Goal: Find contact information: Find contact information

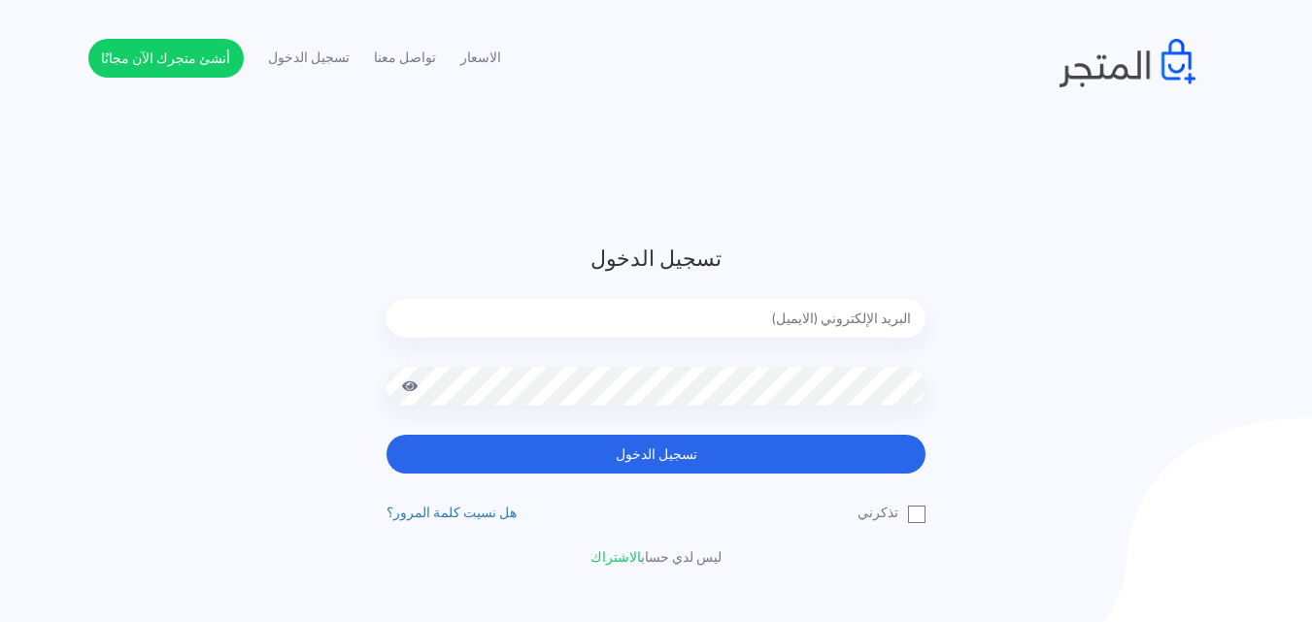
click at [482, 314] on input "email" at bounding box center [655, 318] width 539 height 39
type input "[EMAIL_ADDRESS][DOMAIN_NAME]"
click at [386, 435] on button "تسجيل الدخول" at bounding box center [655, 454] width 539 height 39
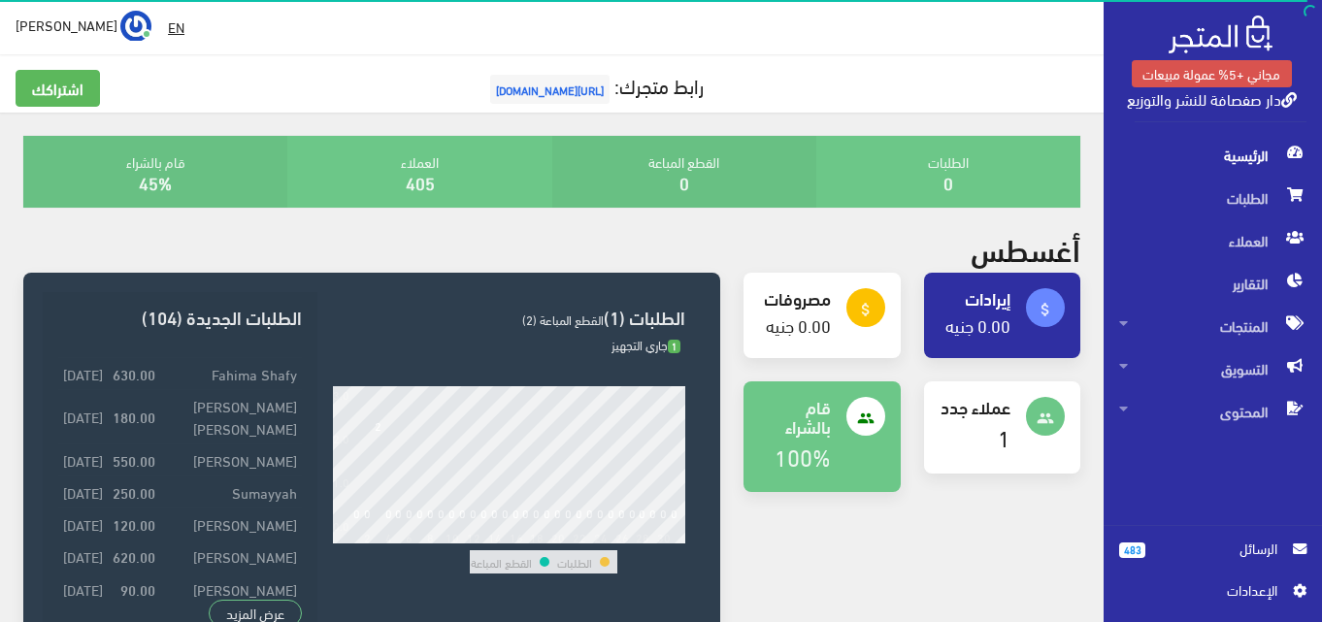
click at [1161, 555] on span "الرسائل" at bounding box center [1219, 548] width 116 height 21
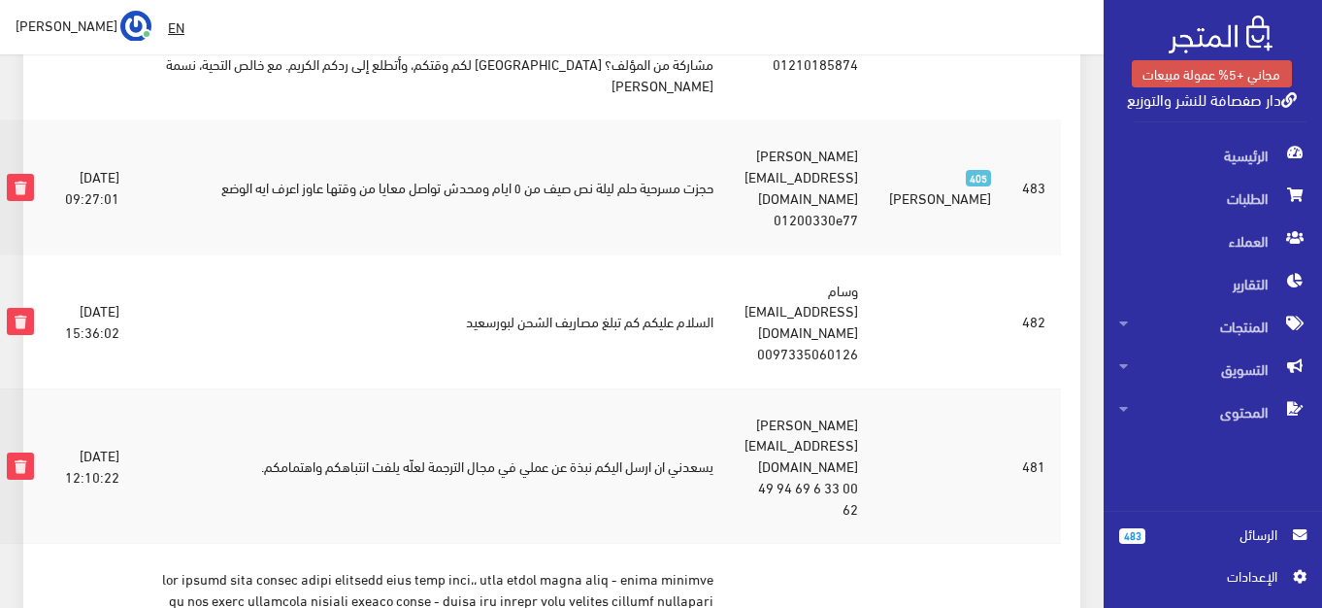
scroll to position [621, 0]
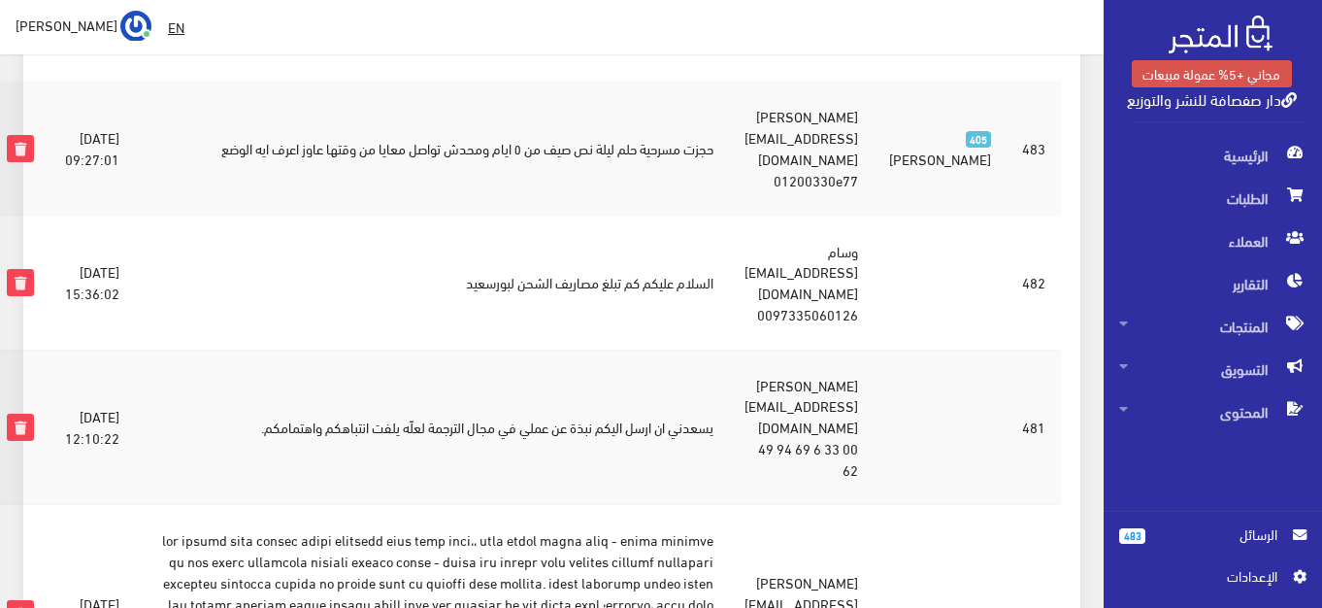
click at [854, 216] on td "و[PERSON_NAME] [EMAIL_ADDRESS][DOMAIN_NAME] 0097335060126" at bounding box center [801, 283] width 145 height 134
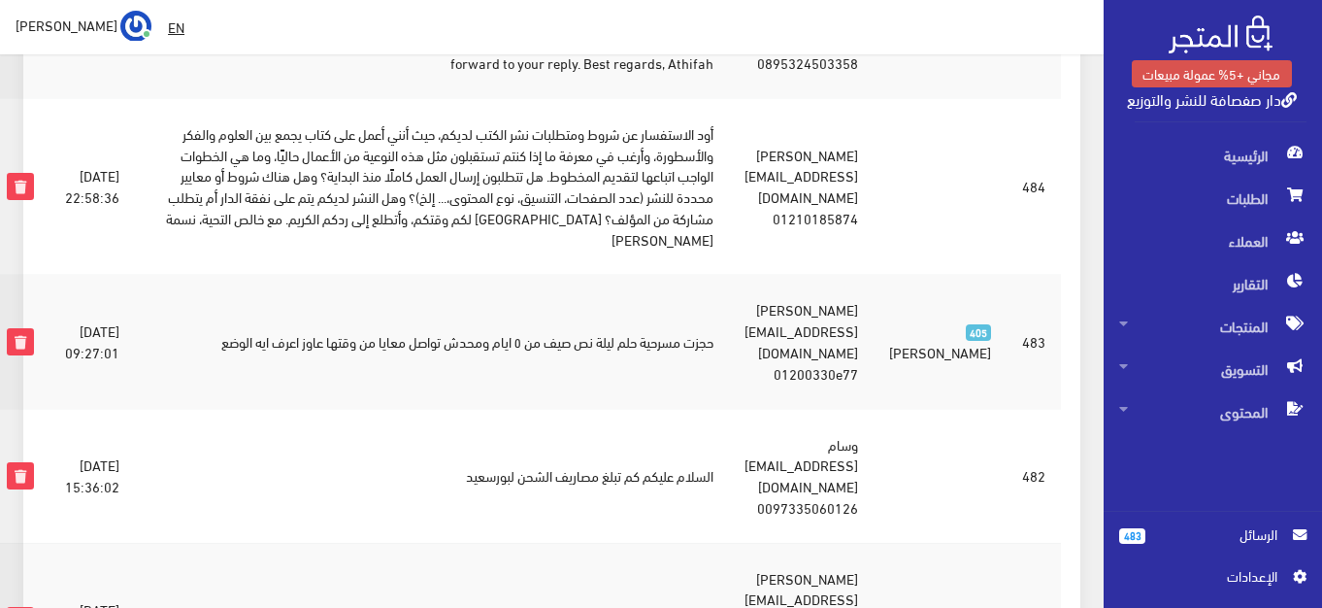
scroll to position [427, 0]
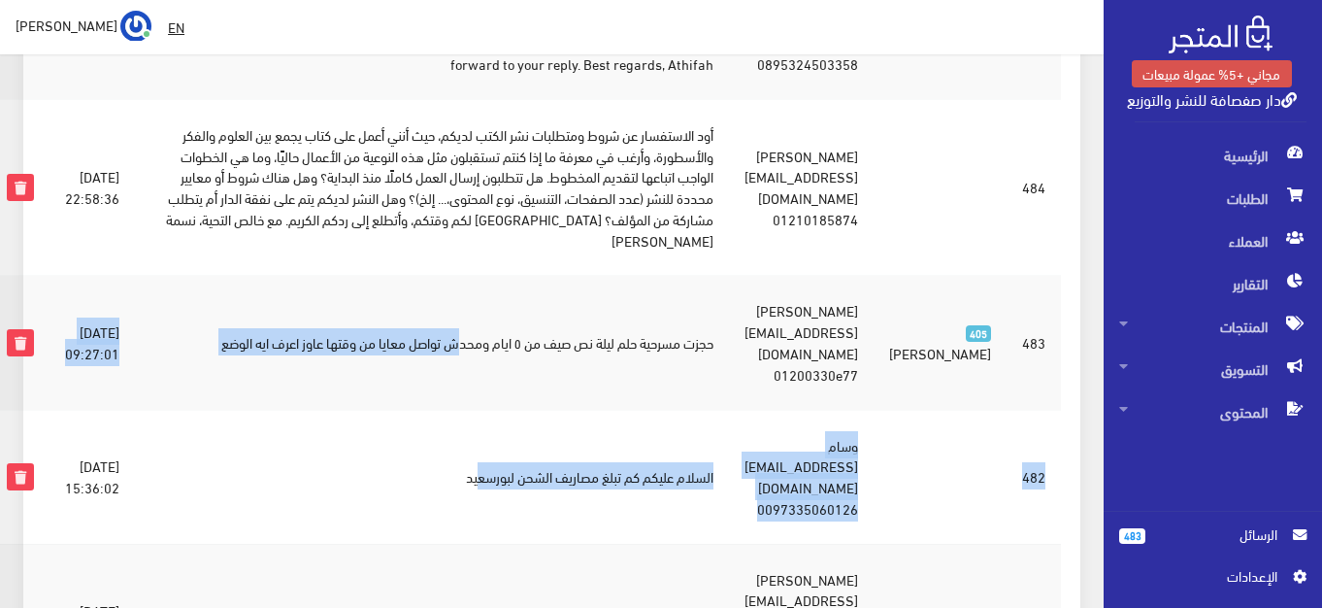
drag, startPoint x: 452, startPoint y: 309, endPoint x: 433, endPoint y: 227, distance: 83.8
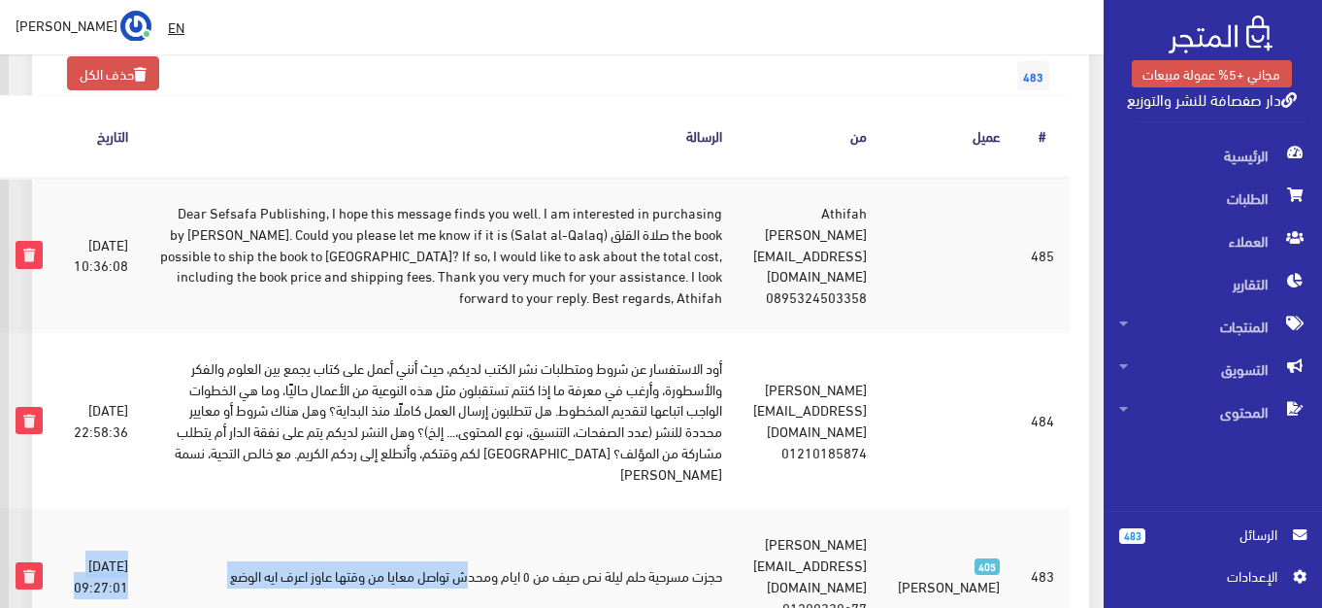
scroll to position [194, -312]
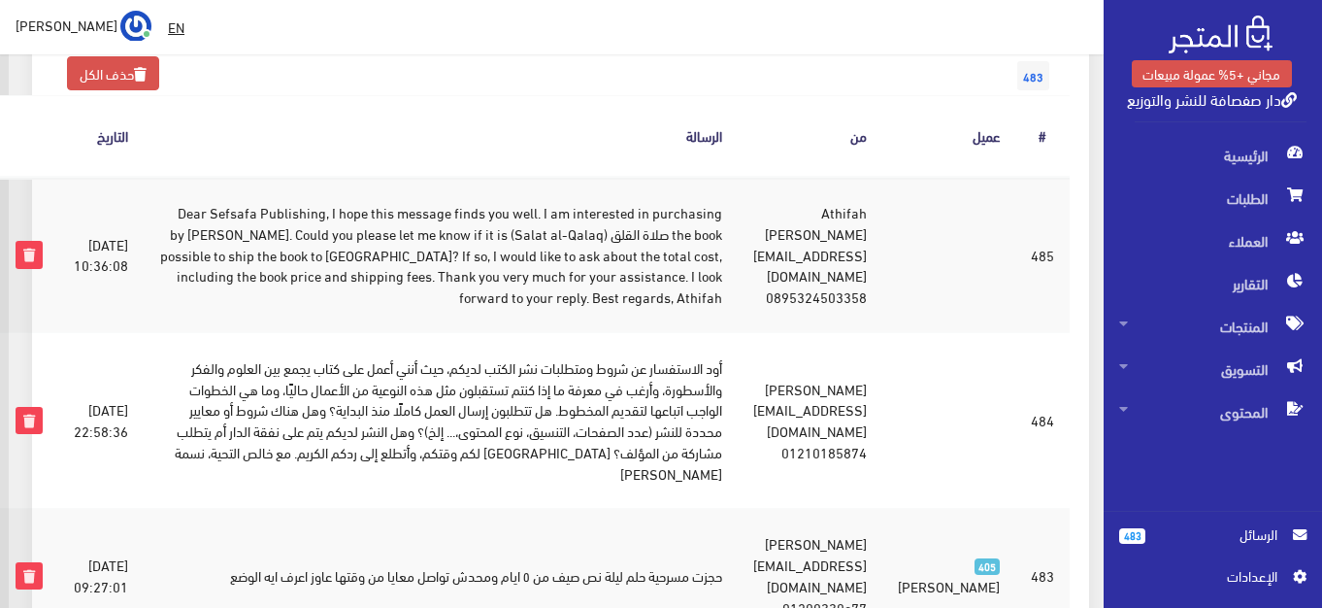
click at [738, 339] on td "أود الاستفسار عن شروط ومتطلبات نشر الكتب لديكم، حيث أنني أعمل على كتاب يجمع بين…" at bounding box center [441, 420] width 594 height 177
click at [1186, 188] on span "الطلبات" at bounding box center [1212, 198] width 187 height 43
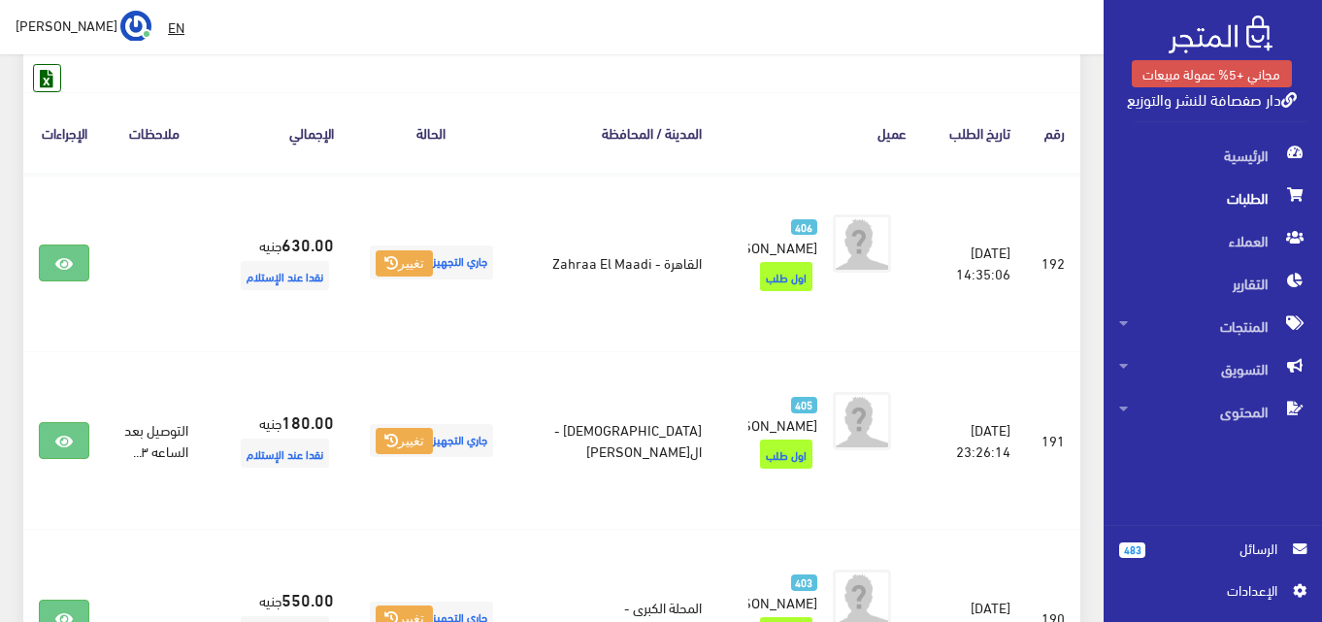
scroll to position [272, 0]
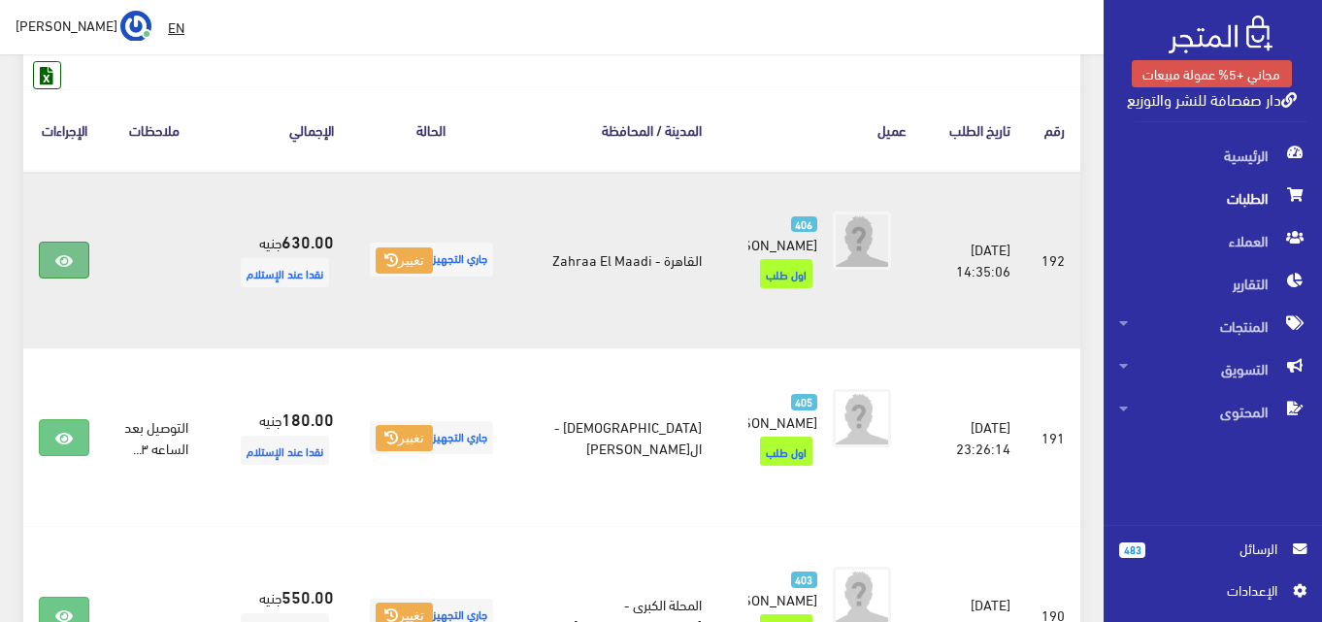
click at [58, 269] on icon at bounding box center [63, 261] width 17 height 16
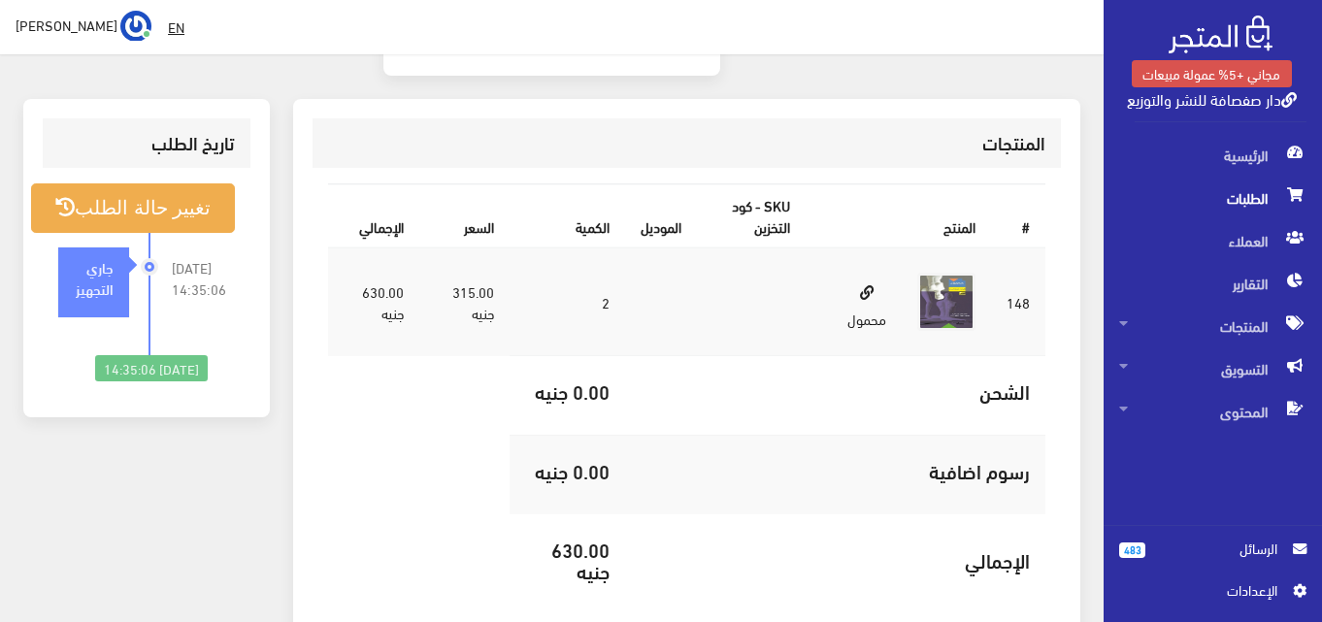
scroll to position [582, 0]
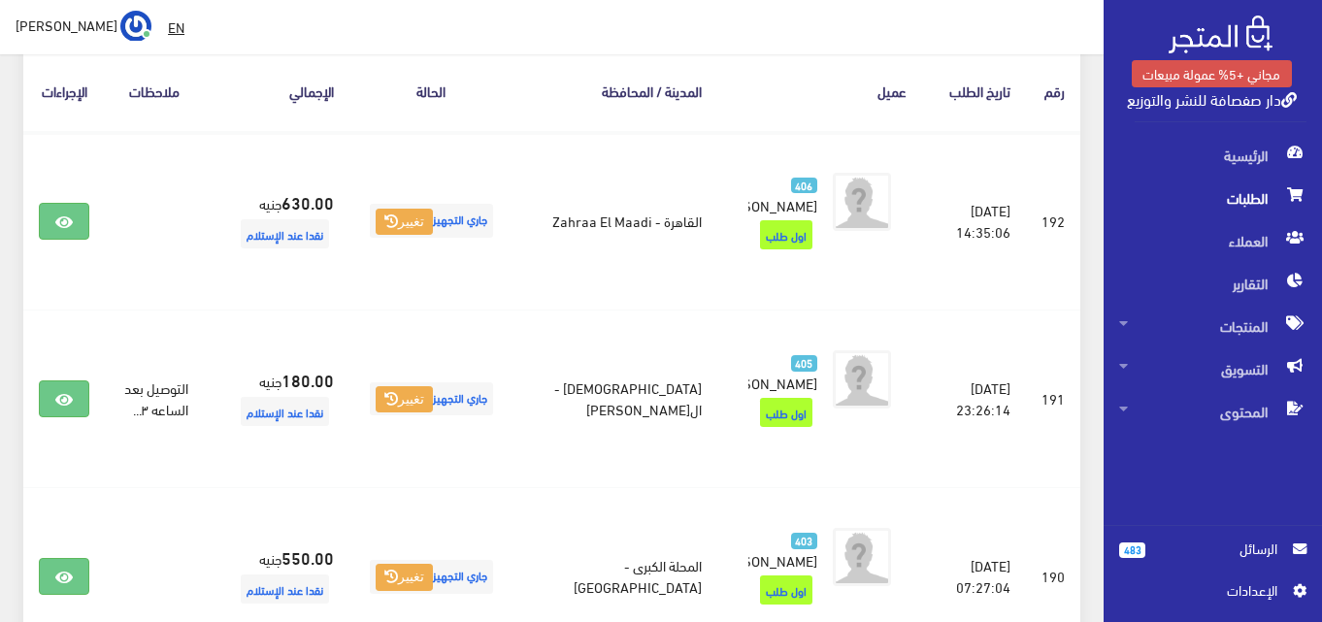
scroll to position [349, 0]
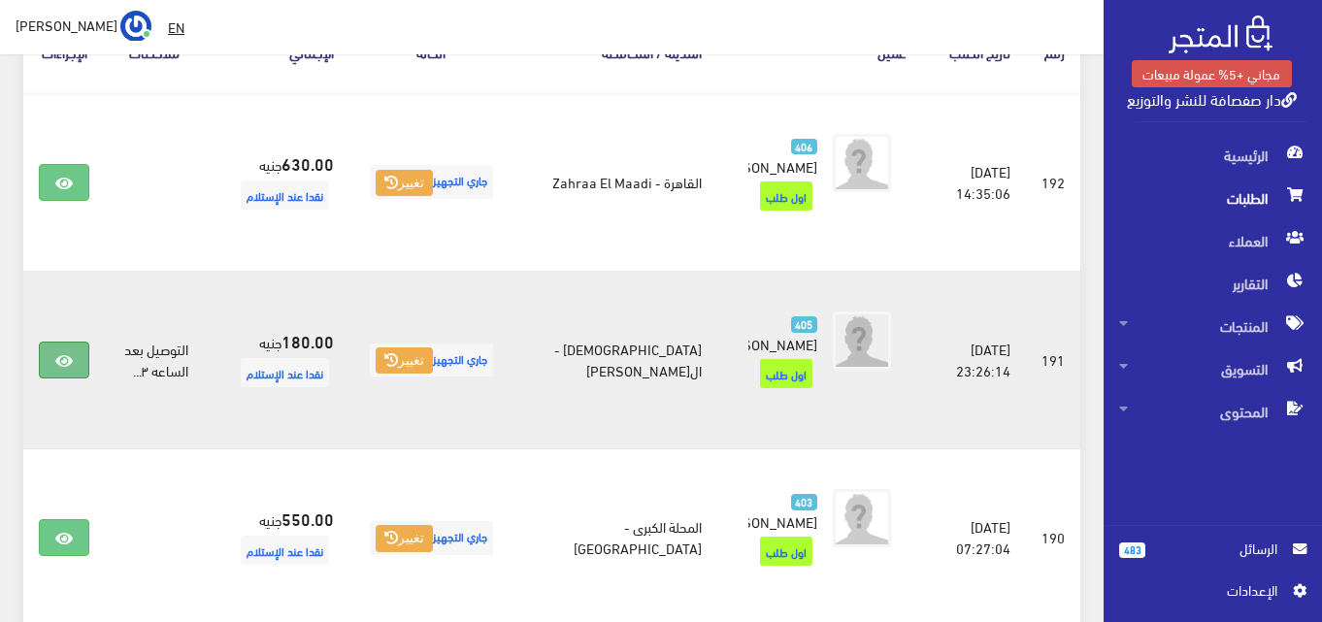
click at [68, 369] on icon at bounding box center [63, 361] width 17 height 16
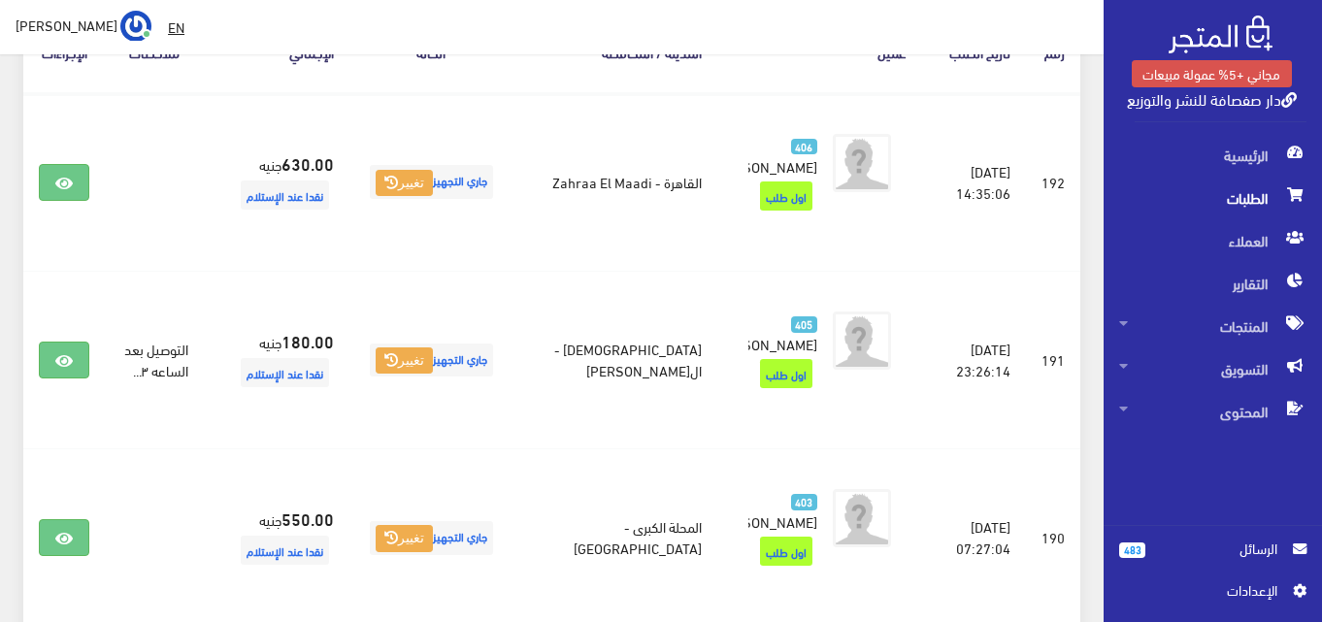
scroll to position [311, 0]
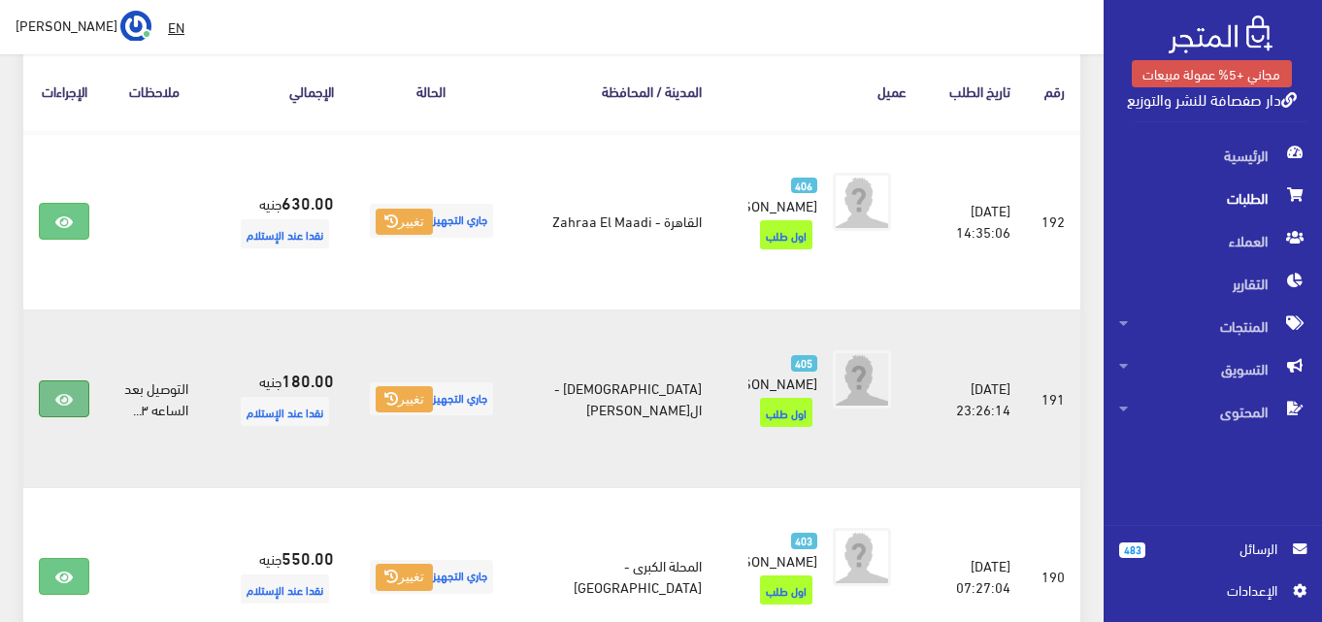
click at [67, 408] on icon at bounding box center [63, 400] width 17 height 16
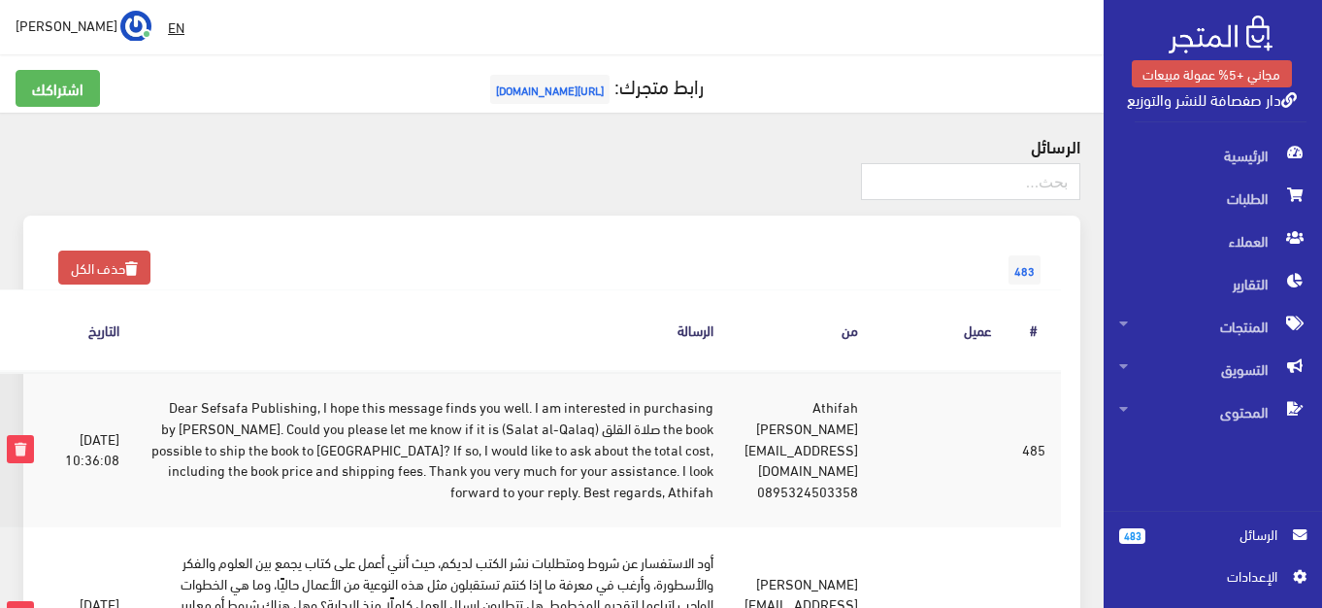
click at [317, 410] on td "Dear Sefsafa Publishing, I hope this message finds you well. I am interested in…" at bounding box center [432, 448] width 594 height 155
click at [318, 410] on td "Dear Sefsafa Publishing, I hope this message finds you well. I am interested in…" at bounding box center [432, 448] width 594 height 155
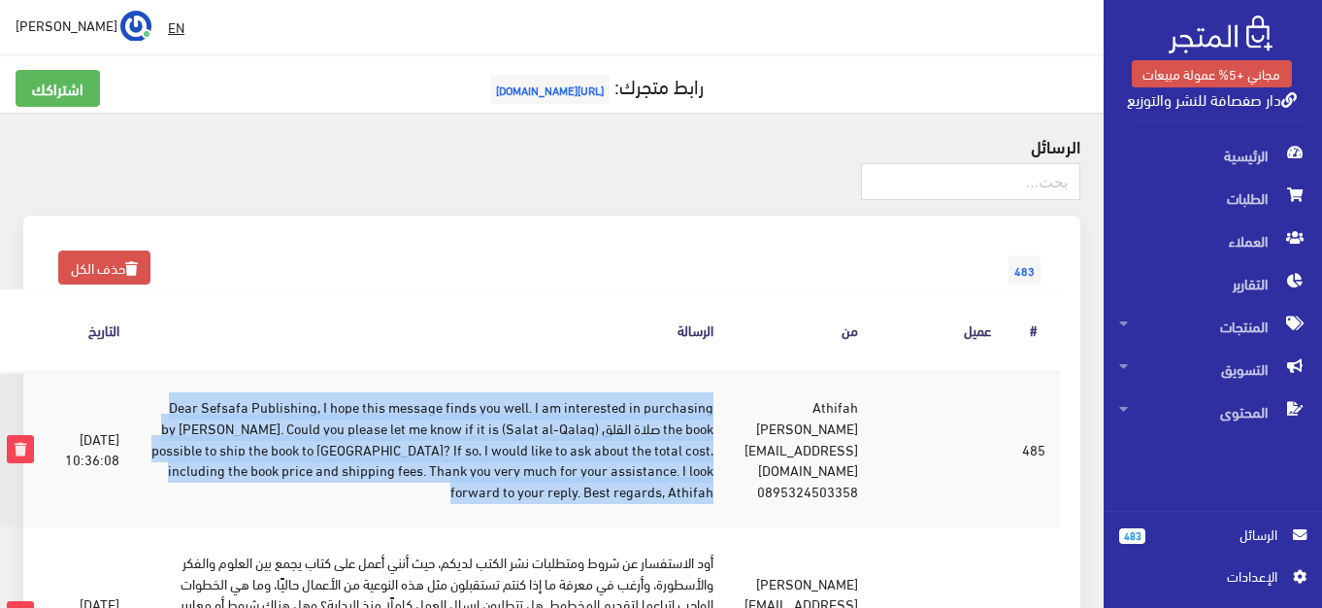
click at [318, 410] on td "Dear Sefsafa Publishing, I hope this message finds you well. I am interested in…" at bounding box center [432, 448] width 594 height 155
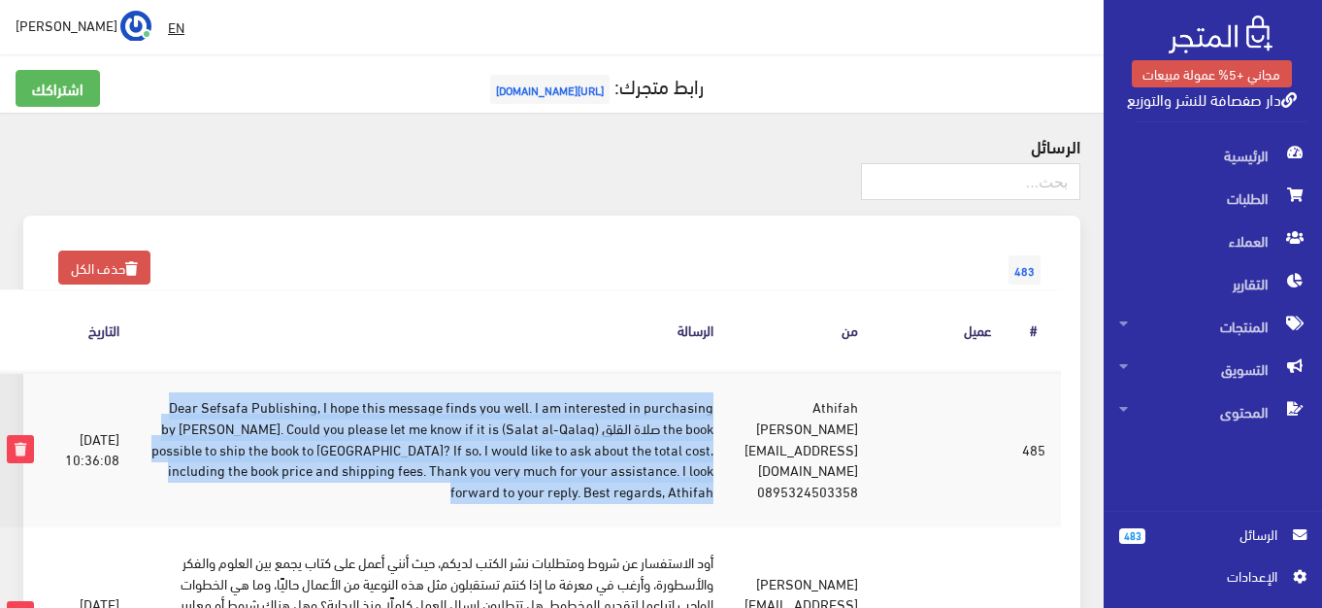
click at [318, 410] on td "Dear Sefsafa Publishing, I hope this message finds you well. I am interested in…" at bounding box center [432, 448] width 594 height 155
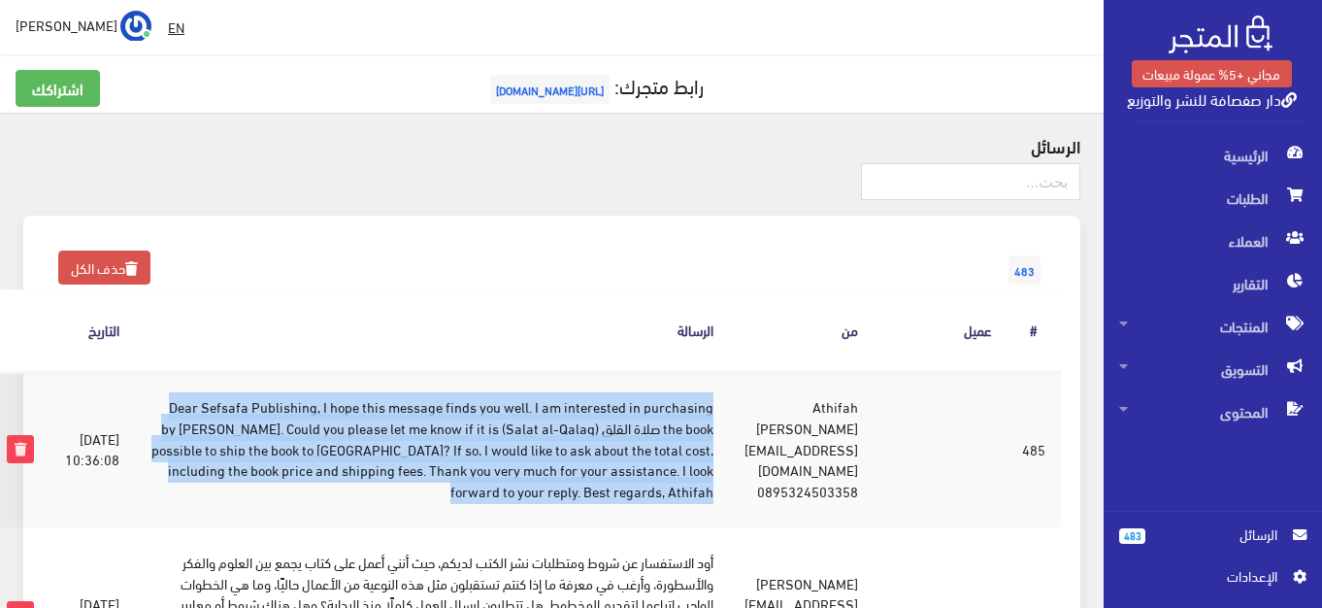
click at [318, 410] on td "Dear Sefsafa Publishing, I hope this message finds you well. I am interested in…" at bounding box center [432, 448] width 594 height 155
copy tr "Dear Sefsafa Publishing, I hope this message finds you well. I am interested in…"
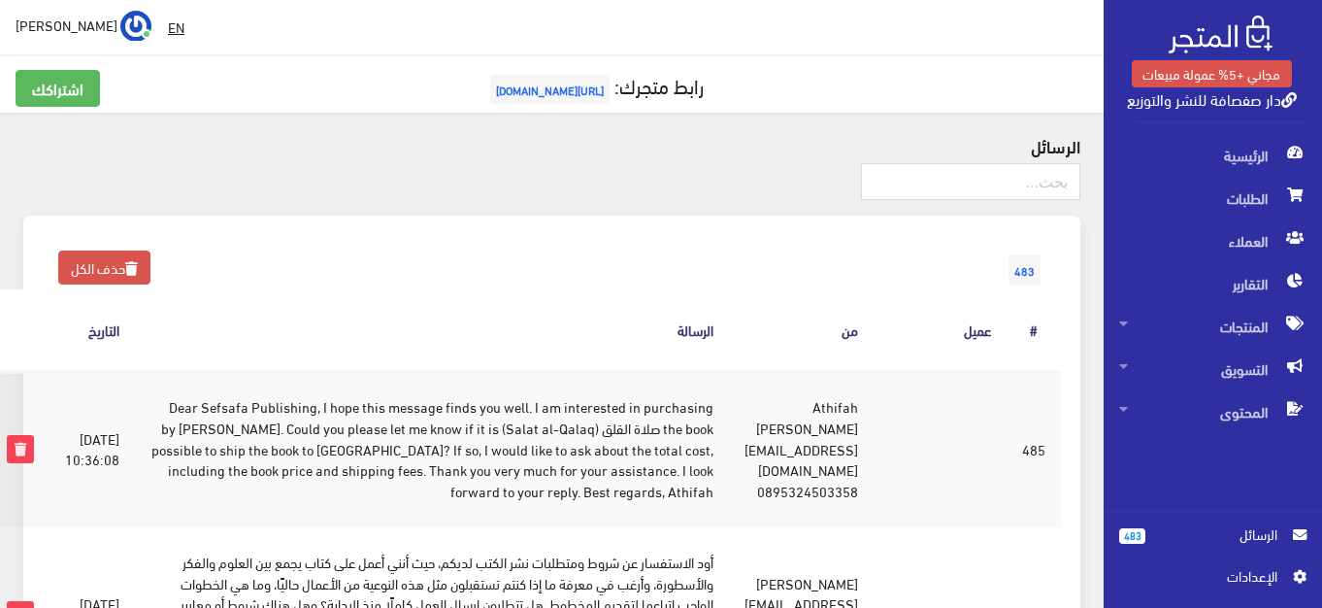
click at [856, 399] on td "Athifah Dihyan Calysta athifahdihyan@gmail.com 0895324503358" at bounding box center [801, 448] width 145 height 155
copy td "Athifah Dihyan Calysta"
click at [273, 420] on td "Dear Sefsafa Publishing, I hope this message finds you well. I am interested in…" at bounding box center [432, 448] width 594 height 155
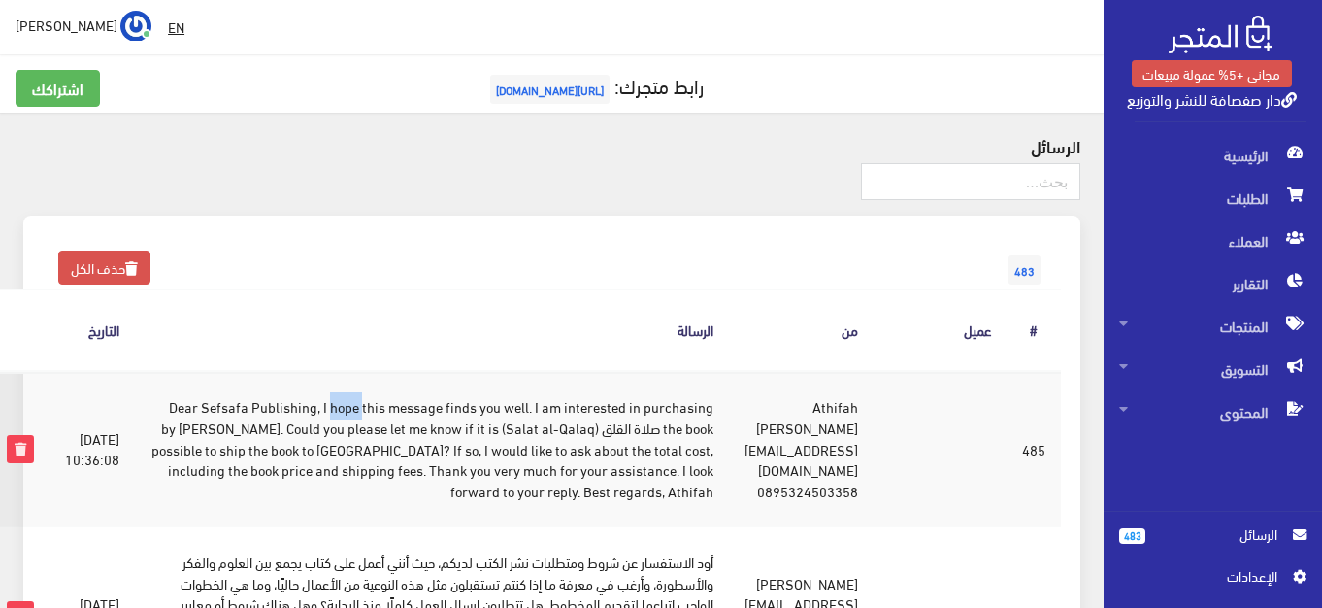
click at [273, 420] on td "Dear Sefsafa Publishing, I hope this message finds you well. I am interested in…" at bounding box center [432, 448] width 594 height 155
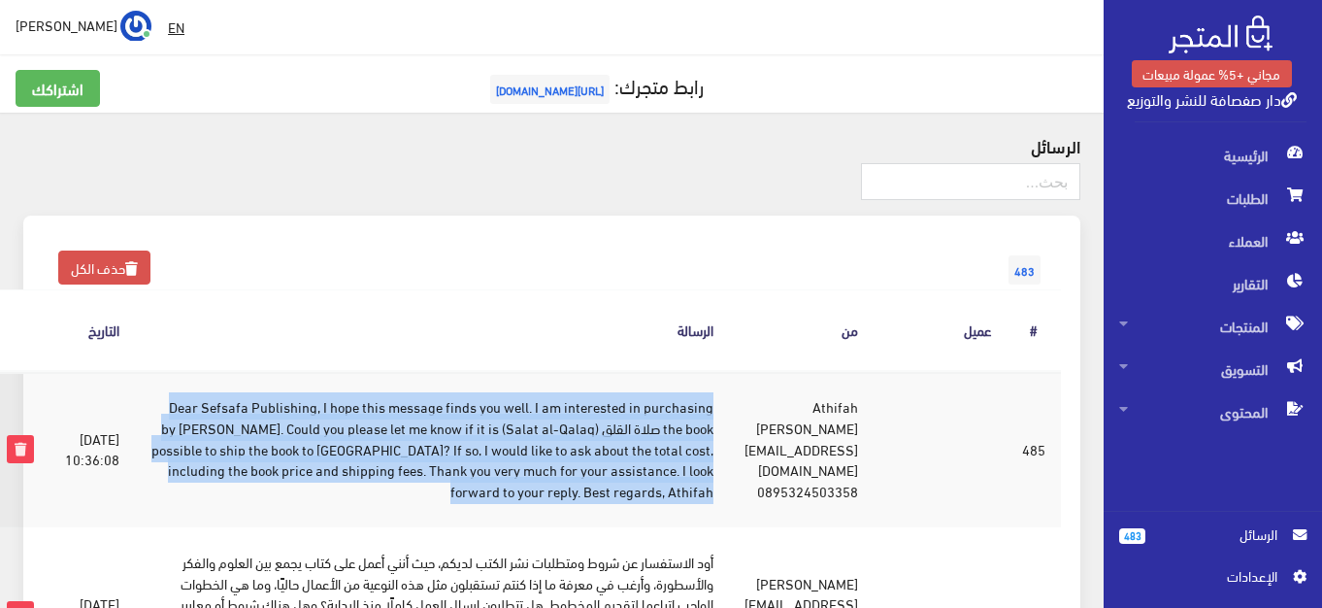
click at [273, 420] on td "Dear Sefsafa Publishing, I hope this message finds you well. I am interested in…" at bounding box center [432, 448] width 594 height 155
copy tr "Dear Sefsafa Publishing, I hope this message finds you well. I am interested in…"
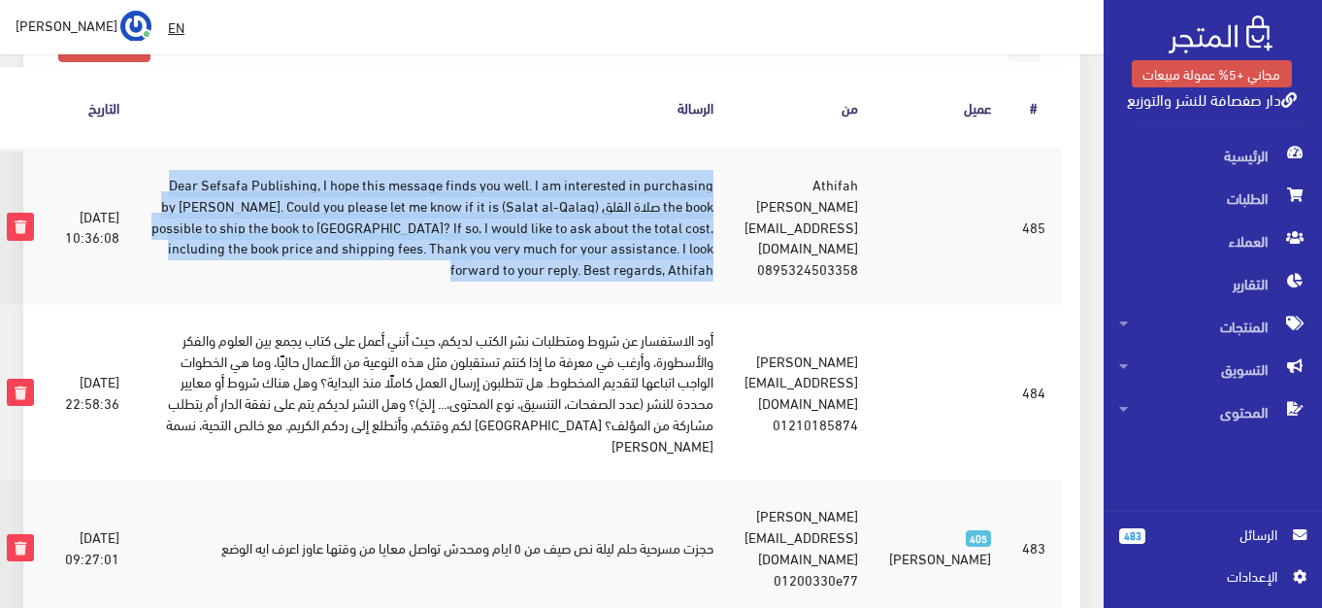
scroll to position [116, 0]
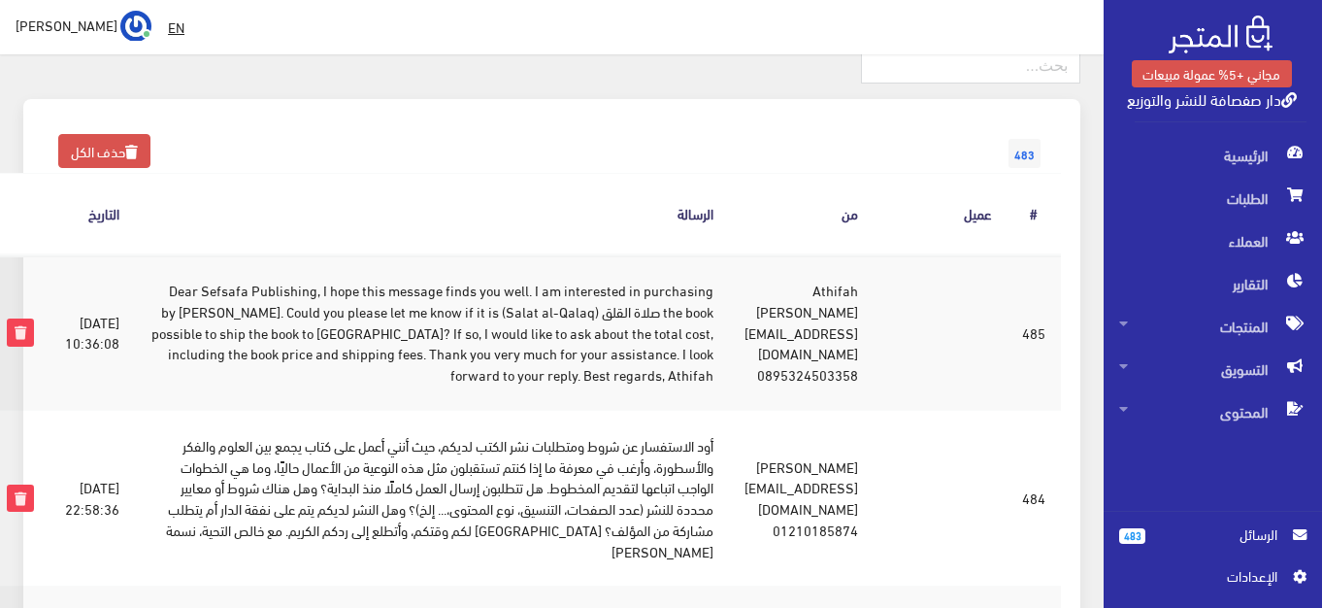
click at [842, 314] on td "Athifah Dihyan Calysta athifahdihyan@gmail.com 0895324503358" at bounding box center [801, 331] width 145 height 155
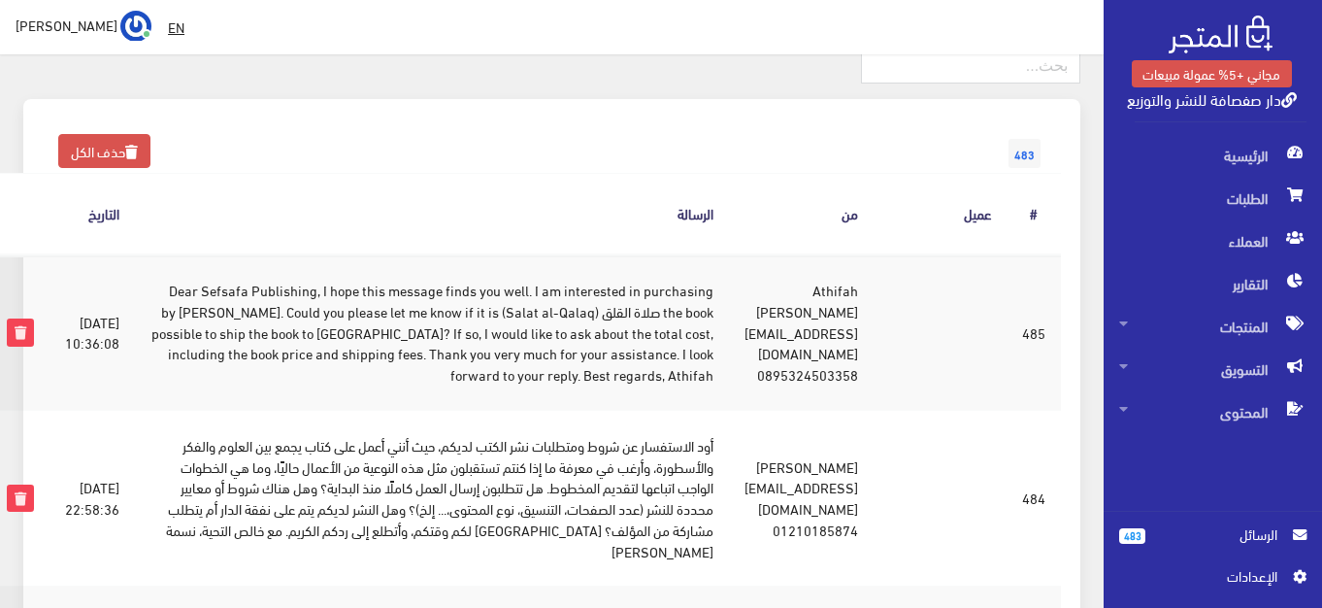
click at [842, 314] on td "Athifah Dihyan Calysta athifahdihyan@gmail.com 0895324503358" at bounding box center [801, 331] width 145 height 155
copy td "athifahdihyan@gmail.com"
click at [863, 410] on td "Nesma Kareem Nesma.Kareem_PG@alexu.edu.eg 01210185874" at bounding box center [801, 498] width 145 height 177
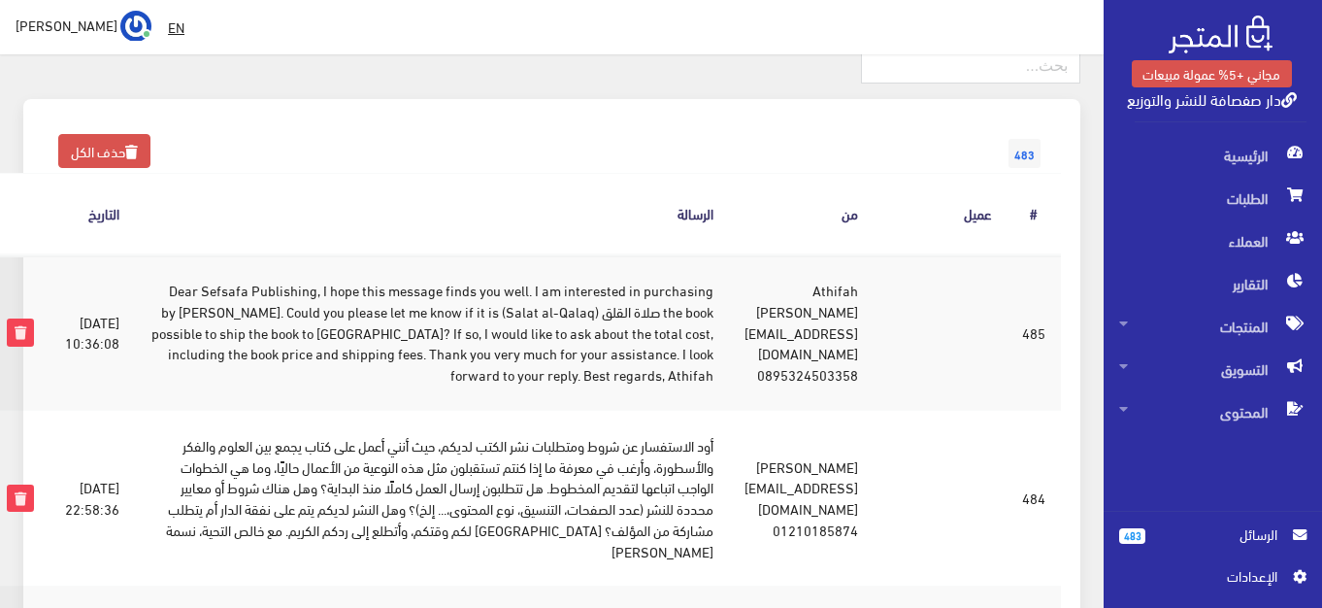
click at [863, 410] on td "Nesma Kareem Nesma.Kareem_PG@alexu.edu.eg 01210185874" at bounding box center [801, 498] width 145 height 177
copy td "Nesma Kareem"
click at [557, 410] on td "أود الاستفسار عن شروط ومتطلبات نشر الكتب لديكم، حيث أنني أعمل على كتاب يجمع بين…" at bounding box center [432, 498] width 594 height 177
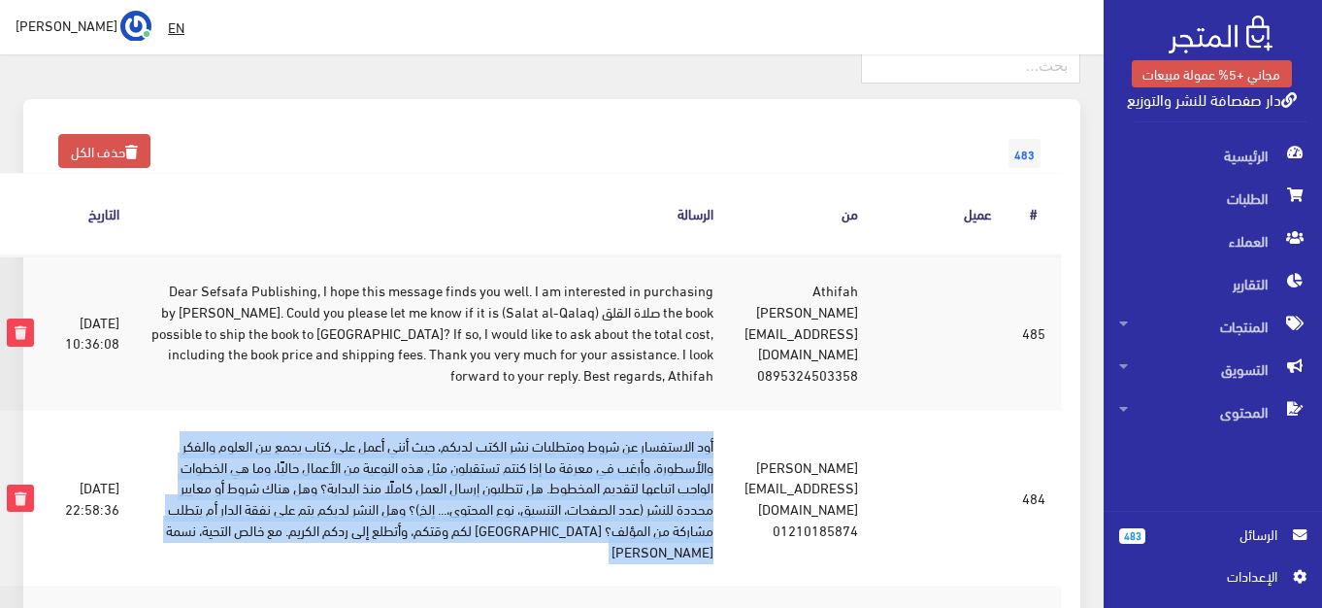
click at [557, 410] on td "أود الاستفسار عن شروط ومتطلبات نشر الكتب لديكم، حيث أنني أعمل على كتاب يجمع بين…" at bounding box center [432, 498] width 594 height 177
copy tr "أود الاستفسار عن شروط ومتطلبات نشر الكتب لديكم، حيث أنني أعمل على كتاب يجمع بين…"
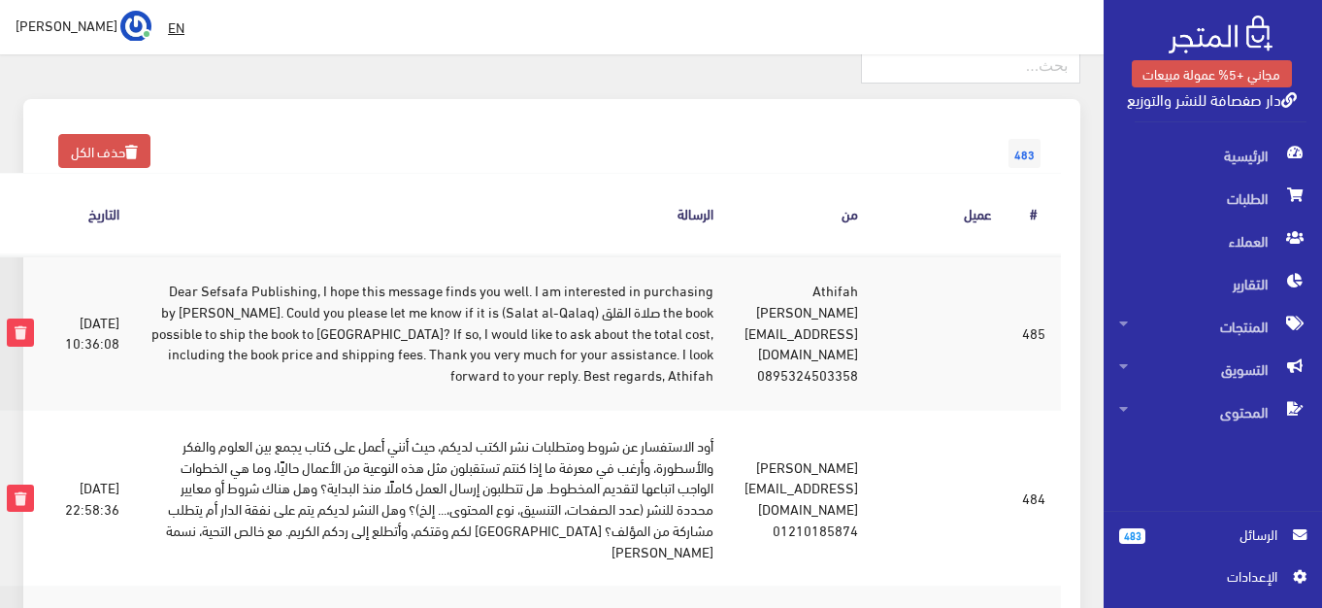
click at [856, 428] on td "Nesma Kareem Nesma.Kareem_PG@alexu.edu.eg 01210185874" at bounding box center [801, 498] width 145 height 177
copy td "Nesma.Kareem_PG@alexu.edu.eg"
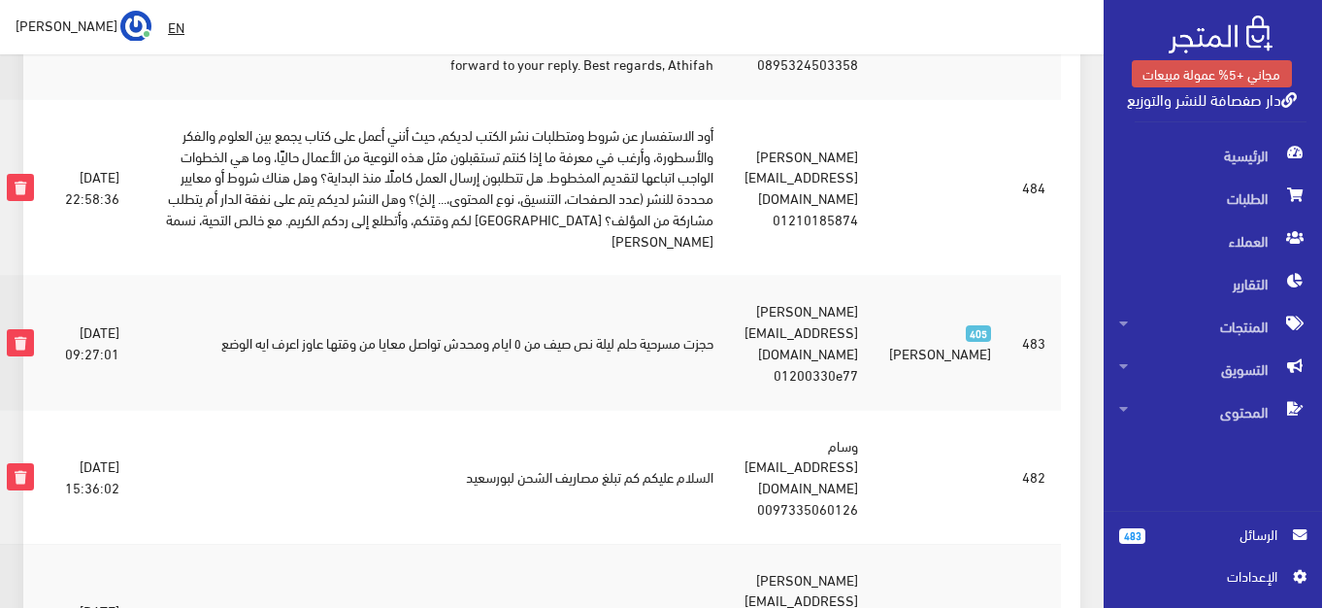
scroll to position [466, 0]
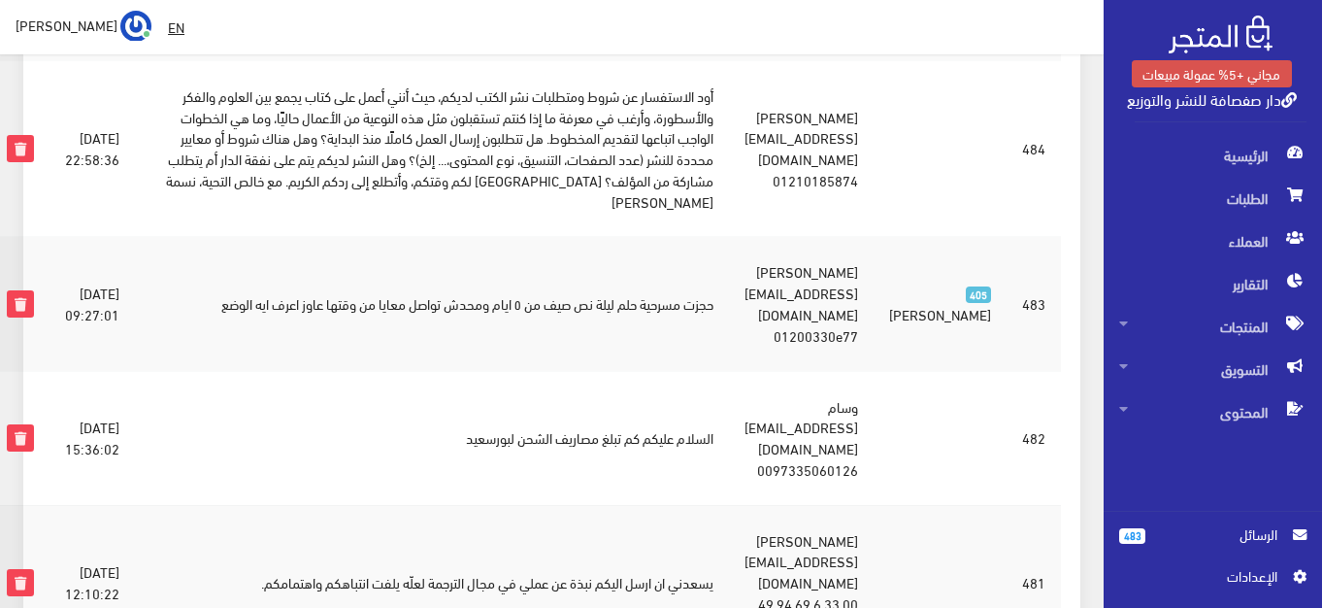
click at [874, 371] on td "وسام weswes26@hotmail.com 0097335060126" at bounding box center [801, 438] width 145 height 134
copy td "0097335060126"
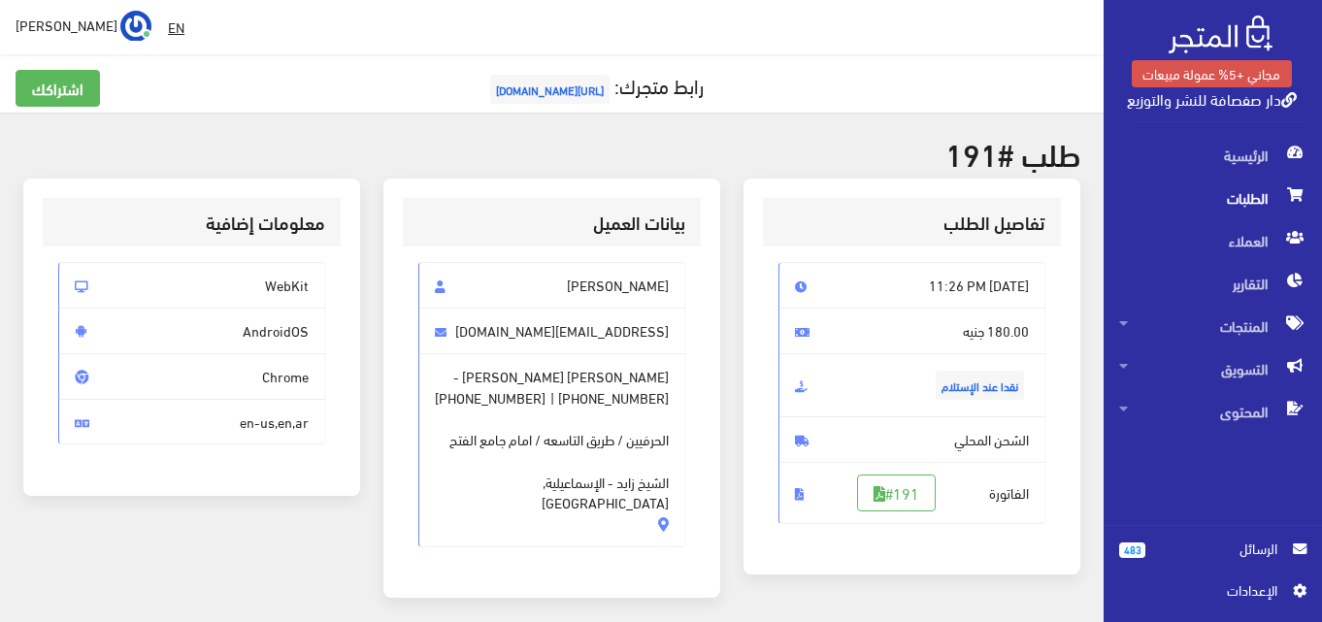
scroll to position [39, 0]
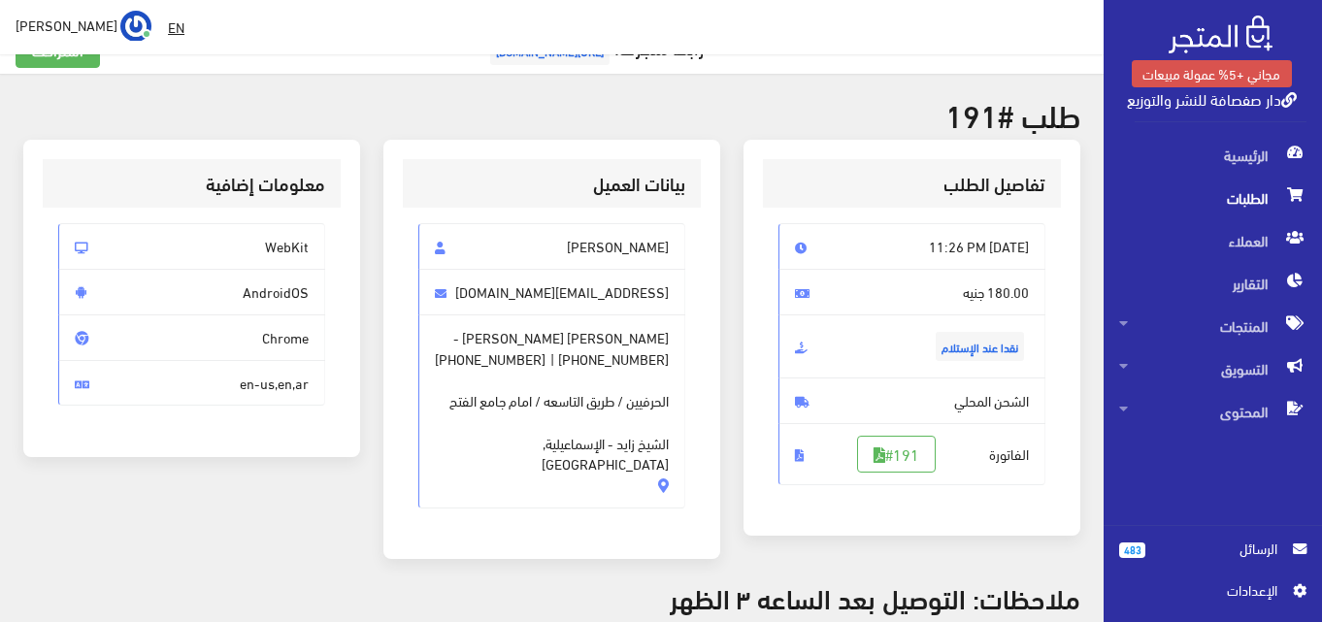
drag, startPoint x: 534, startPoint y: 355, endPoint x: 678, endPoint y: 348, distance: 143.9
click at [678, 348] on span "[PERSON_NAME] [PERSON_NAME] - [PHONE_NUMBER] | [PHONE_NUMBER] الحرفيين / طريق ا…" at bounding box center [551, 412] width 267 height 194
drag, startPoint x: 671, startPoint y: 335, endPoint x: 679, endPoint y: 367, distance: 33.0
click at [679, 367] on span "محمد على عبد الفتاح - +201200330377 | +201017005701 الحرفيين / طريق التاسعه / ا…" at bounding box center [551, 412] width 267 height 194
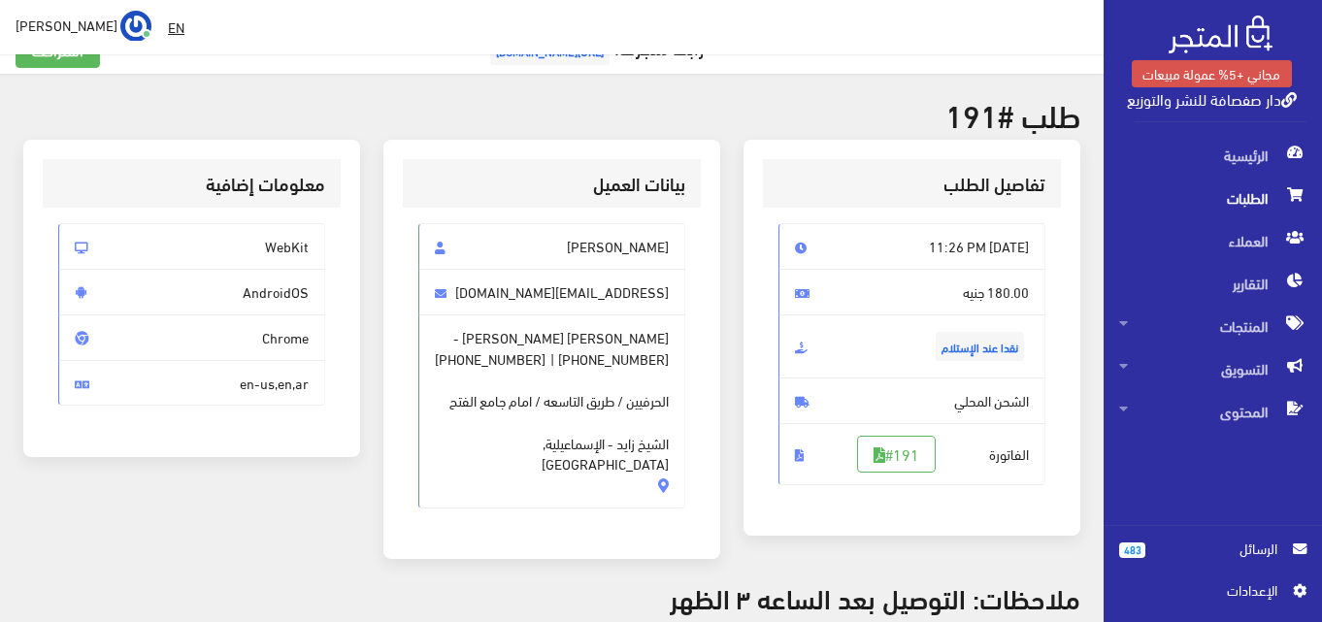
copy span "محمد على عبد الفتاح - +201200330377 | +201017005701"
click at [1212, 198] on span "الطلبات" at bounding box center [1212, 198] width 187 height 43
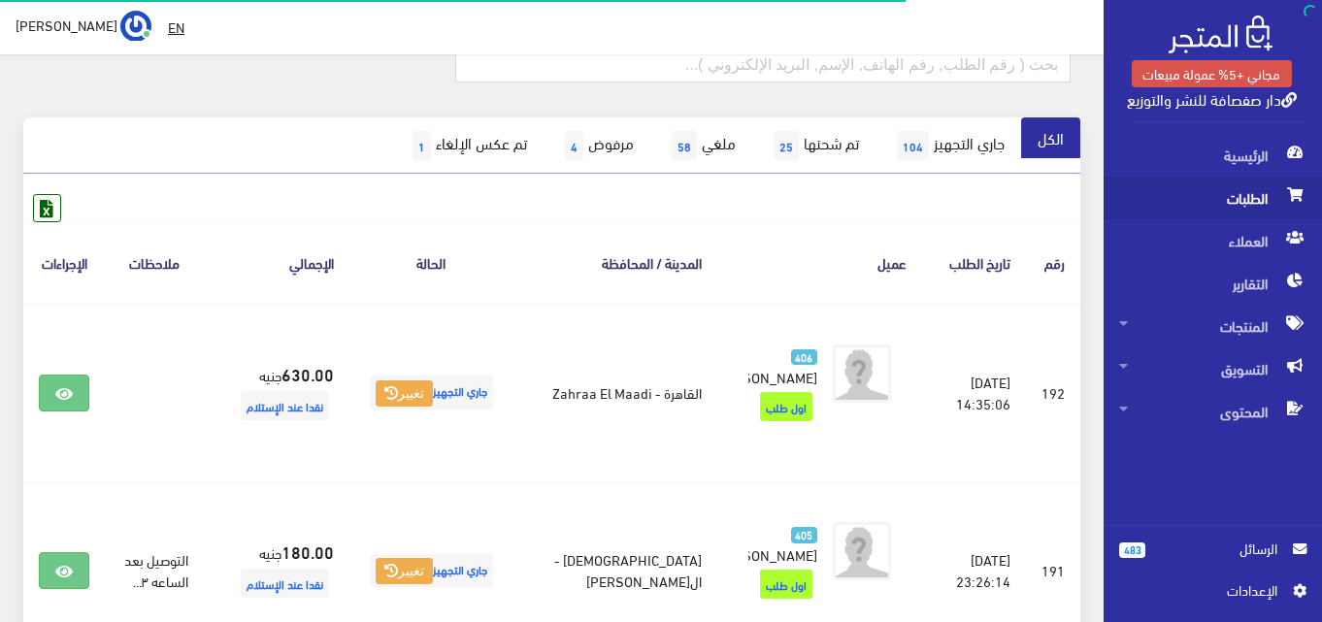
scroll to position [311, 0]
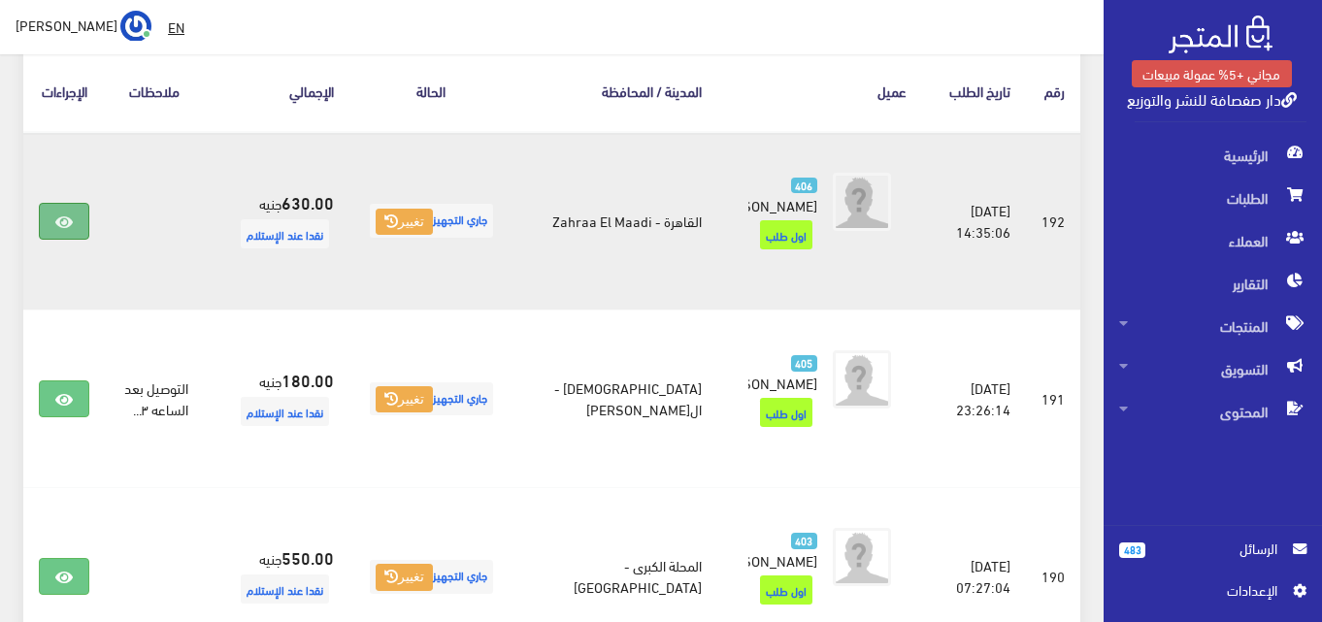
click at [39, 227] on link at bounding box center [64, 221] width 50 height 37
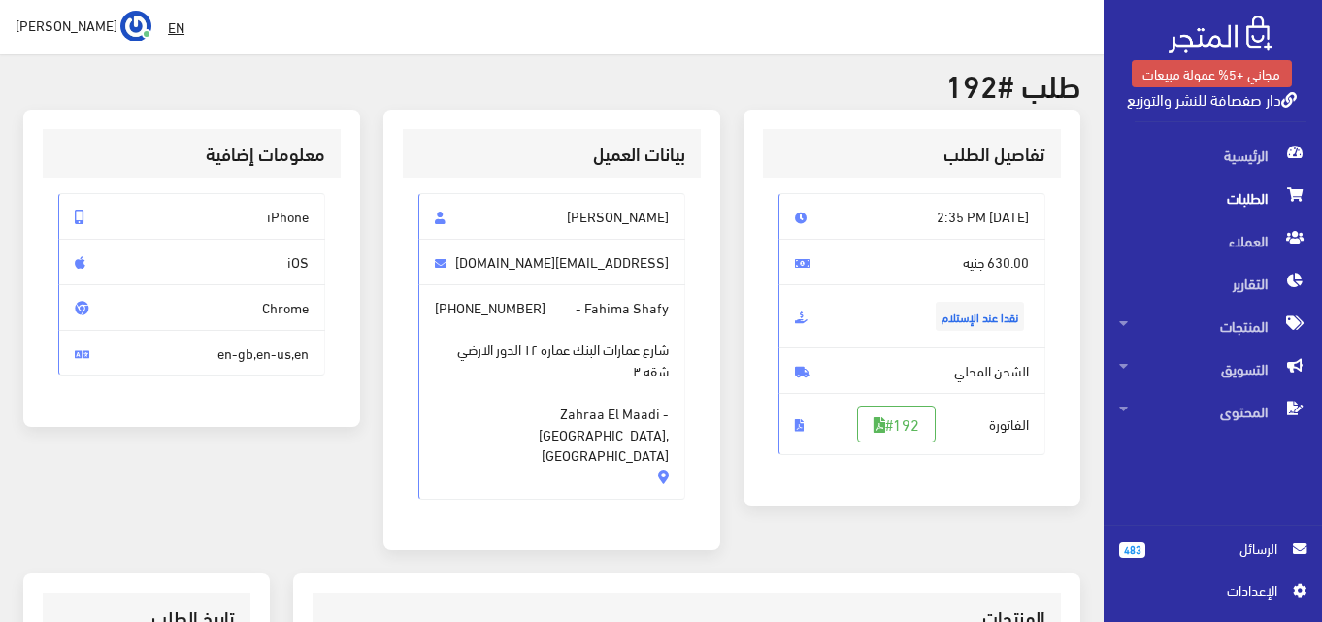
scroll to position [30, 0]
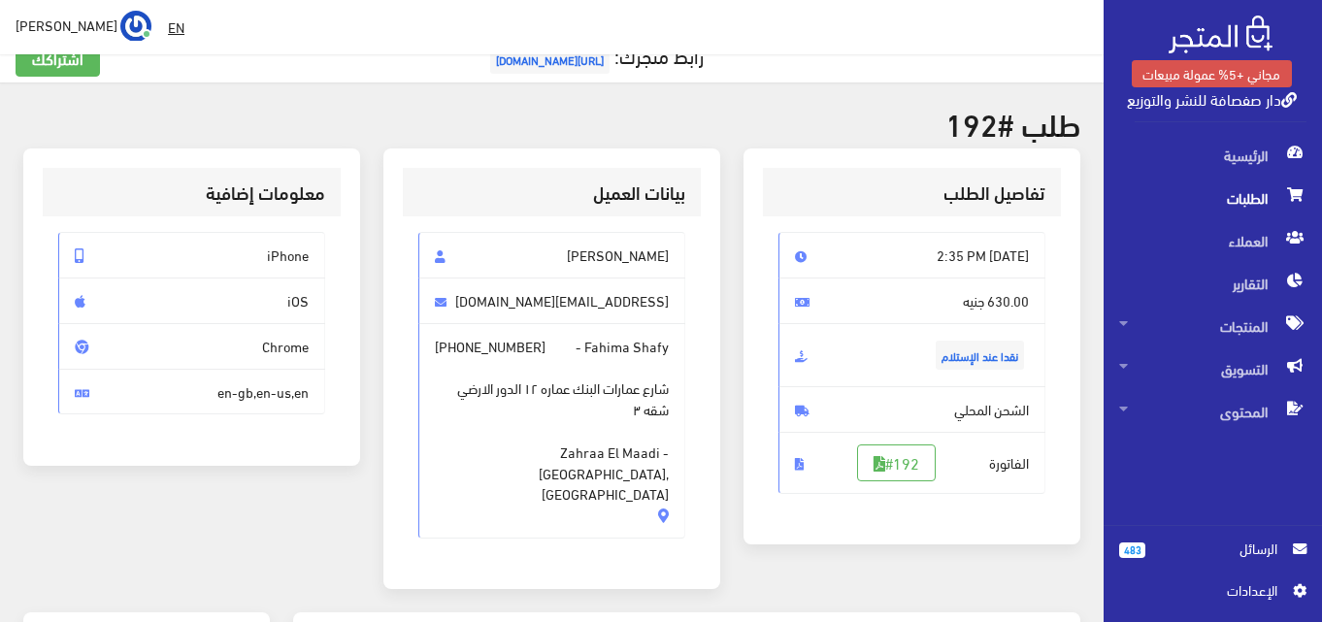
click at [247, 398] on span "en-gb,en-us,en" at bounding box center [191, 392] width 267 height 47
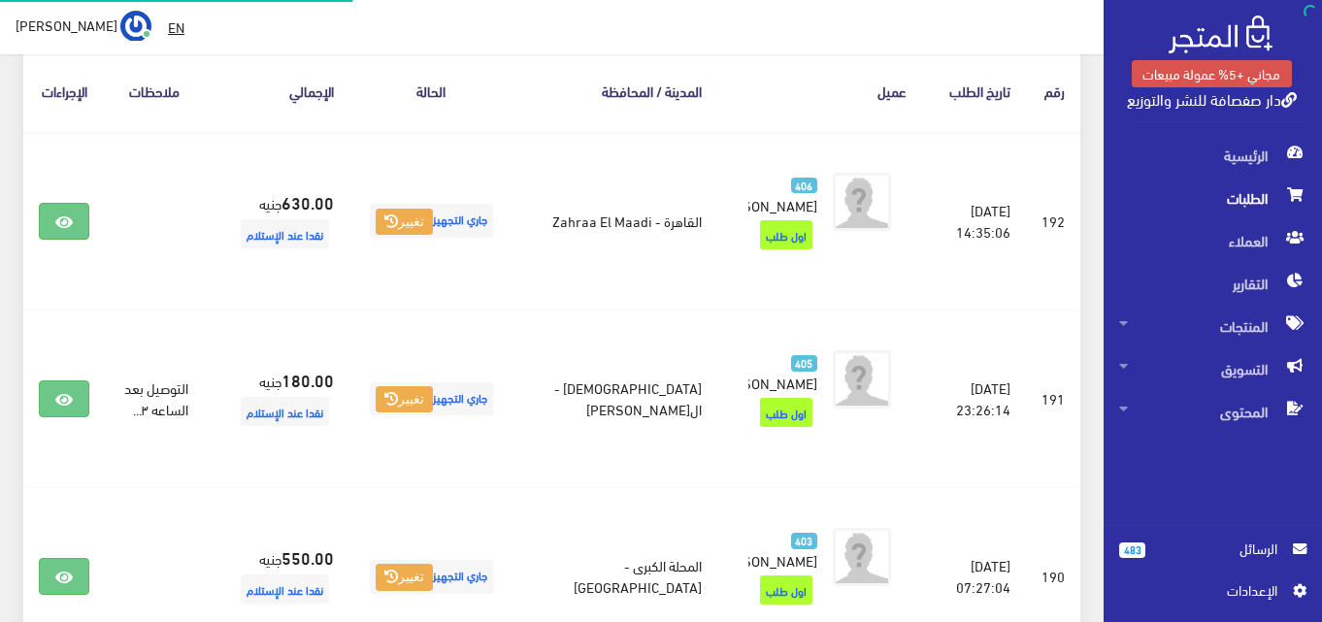
scroll to position [311, 0]
